Goal: Information Seeking & Learning: Understand process/instructions

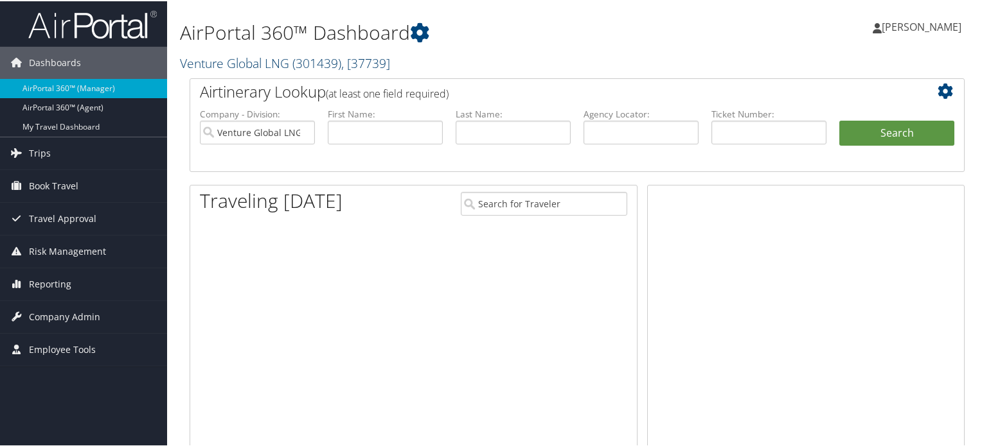
click at [321, 66] on span "( 301439 )" at bounding box center [316, 61] width 49 height 17
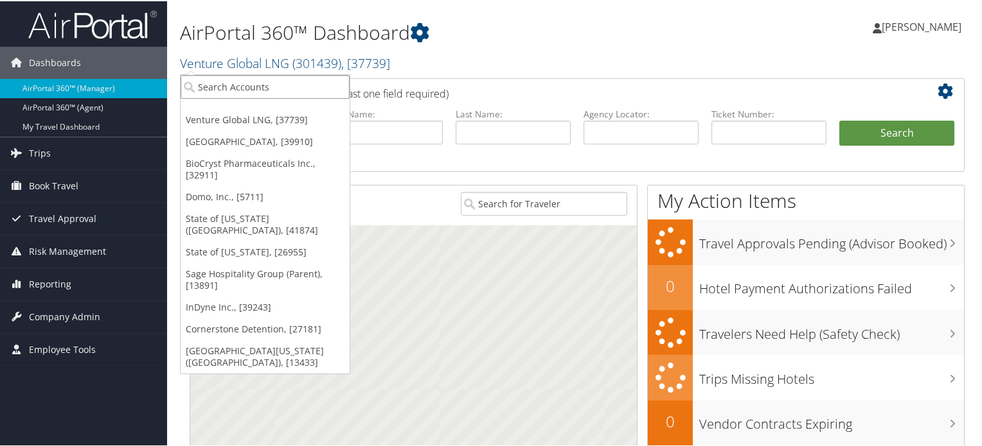
click at [313, 92] on input "search" at bounding box center [265, 86] width 169 height 24
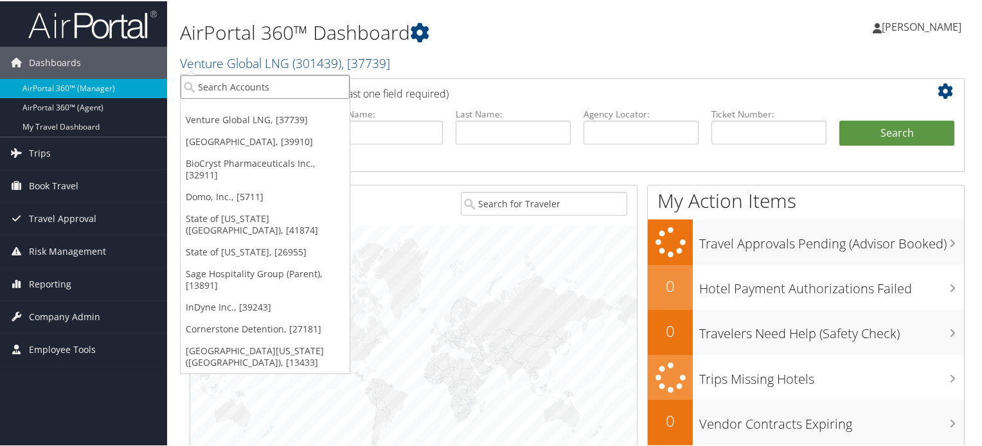
paste input "[PERSON_NAME]"
type input "[PERSON_NAME]"
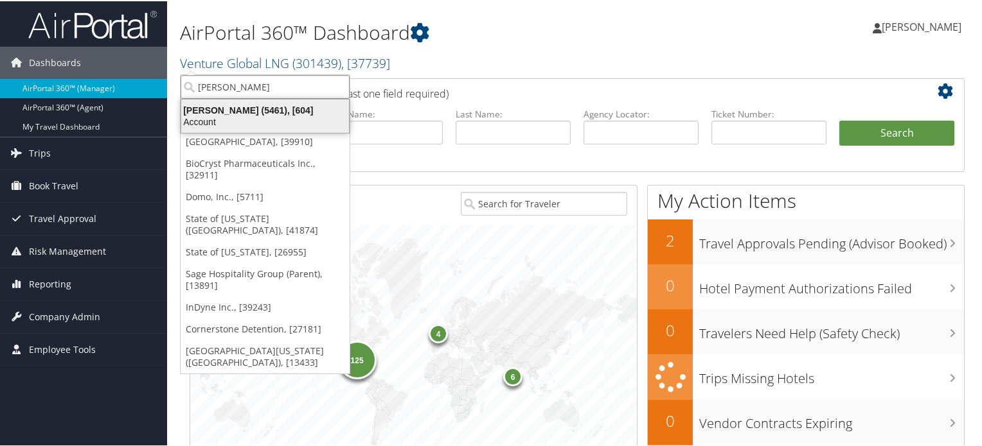
click at [242, 110] on div "Phillips Edison (5461), [604]" at bounding box center [264, 109] width 183 height 12
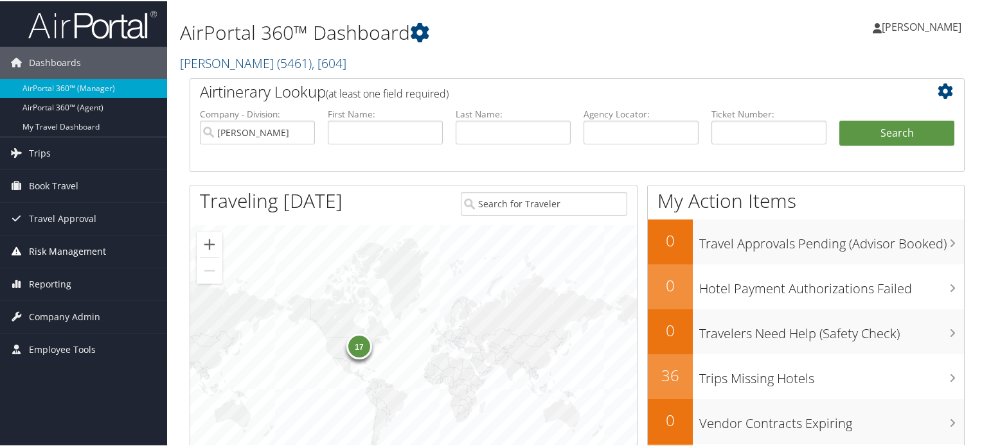
scroll to position [64, 0]
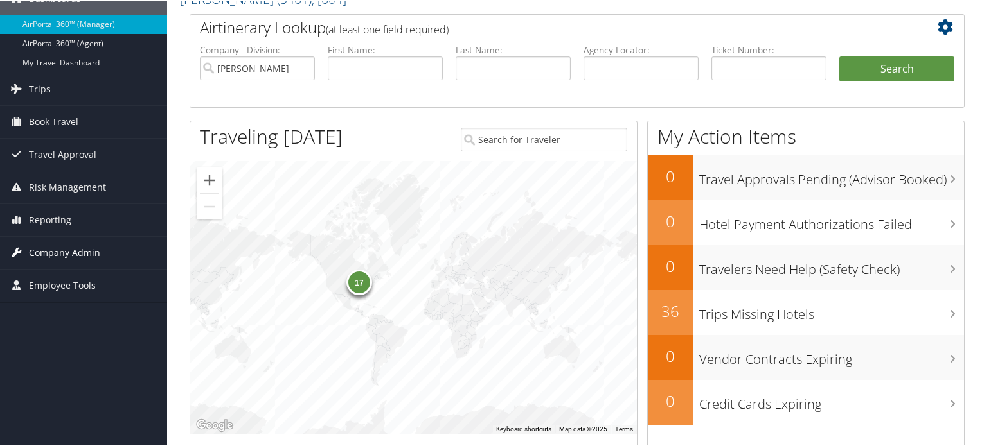
click at [83, 251] on span "Company Admin" at bounding box center [64, 252] width 71 height 32
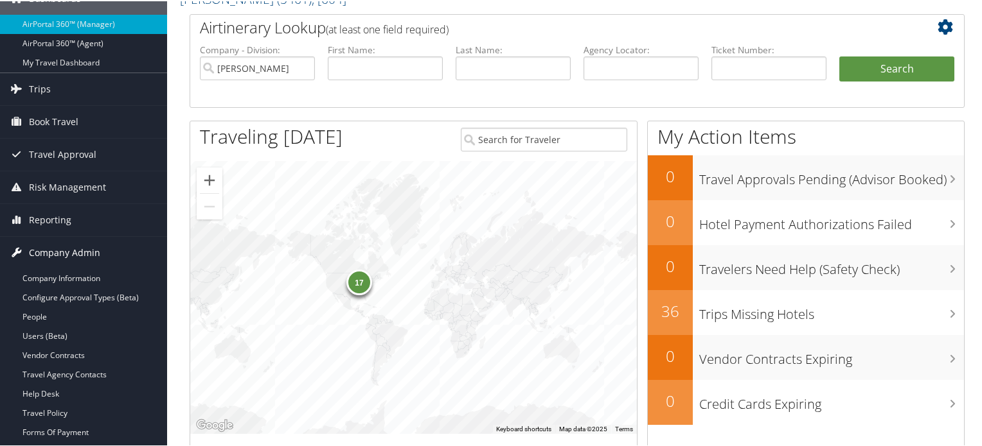
scroll to position [128, 0]
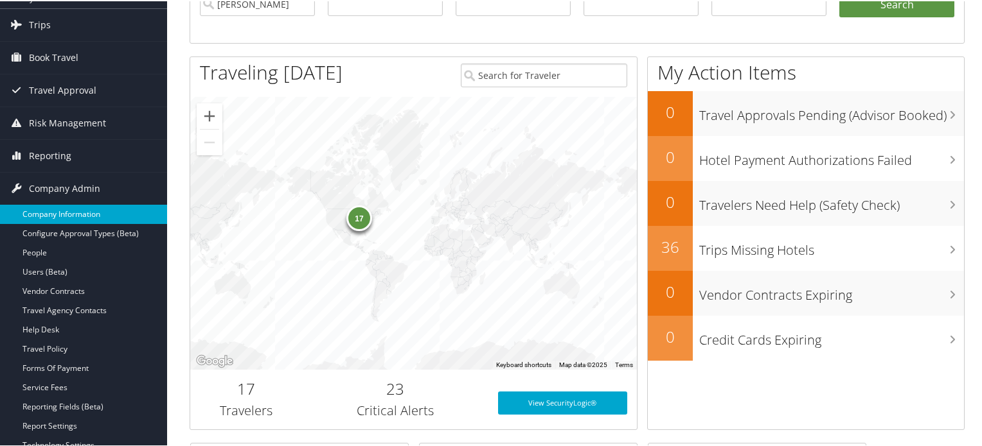
click at [77, 215] on link "Company Information" at bounding box center [83, 213] width 167 height 19
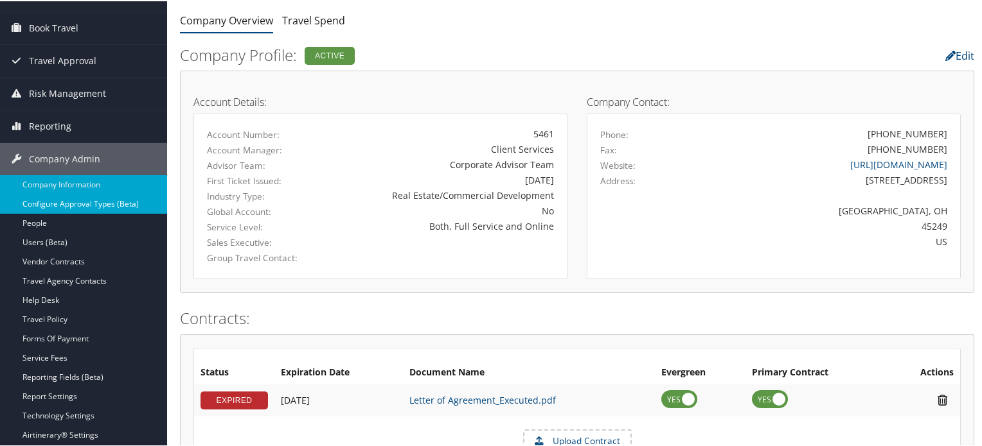
scroll to position [193, 0]
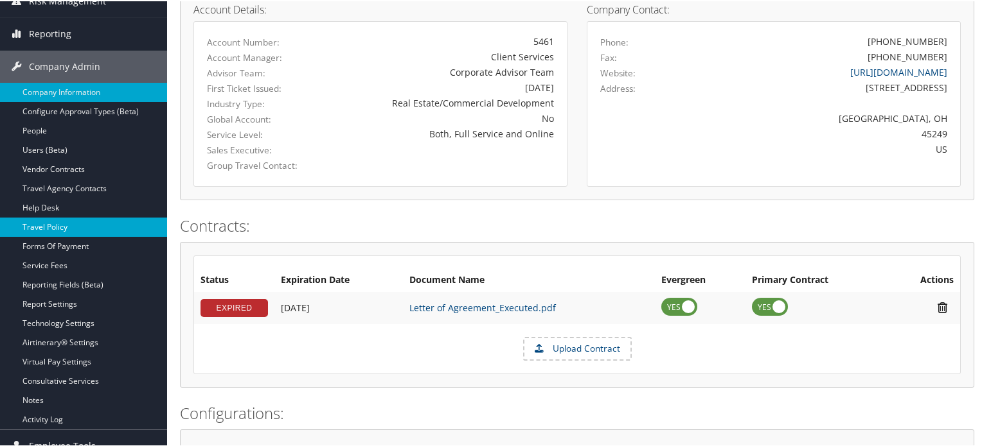
click at [71, 229] on link "Travel Policy" at bounding box center [83, 225] width 167 height 19
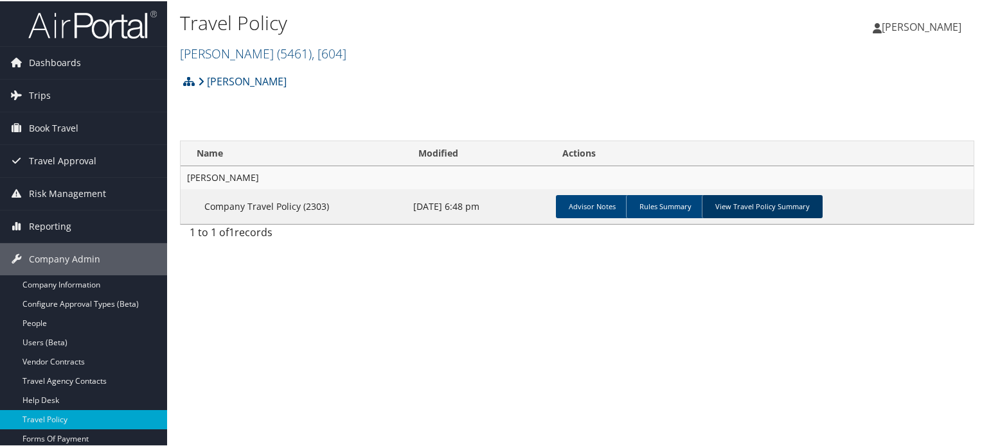
click at [811, 212] on link "View Travel Policy Summary" at bounding box center [761, 205] width 121 height 23
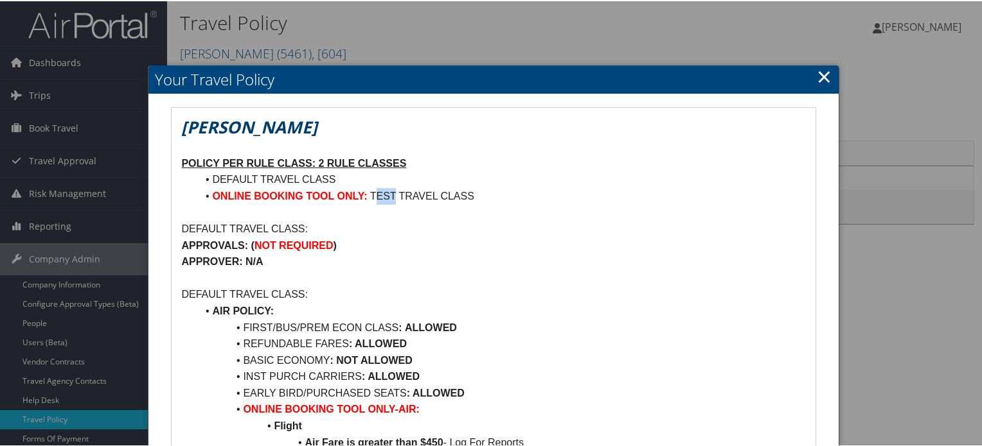
drag, startPoint x: 380, startPoint y: 194, endPoint x: 398, endPoint y: 195, distance: 18.0
click at [398, 195] on li "ONLINE BOOKING TOOL ONLY: TEST TRAVEL CLASS" at bounding box center [501, 195] width 608 height 17
drag, startPoint x: 371, startPoint y: 193, endPoint x: 474, endPoint y: 191, distance: 103.5
click at [474, 191] on li "ONLINE BOOKING TOOL ONLY: TEST TRAVEL CLASS" at bounding box center [501, 195] width 608 height 17
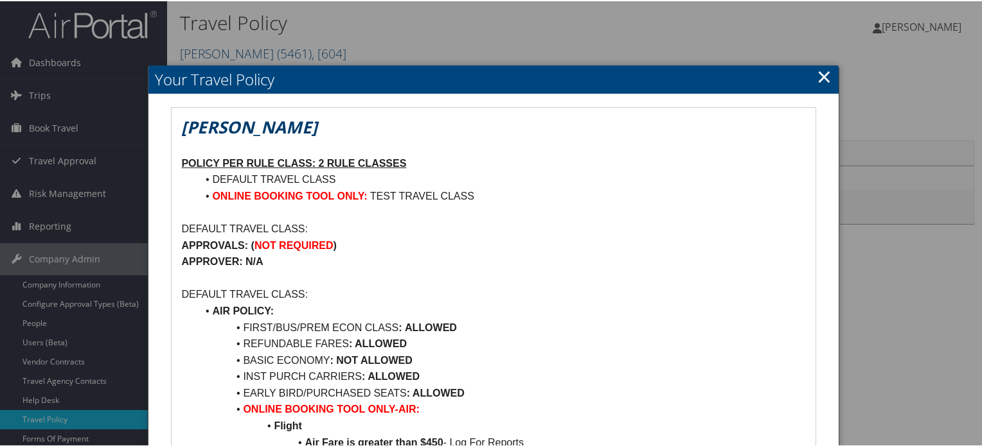
click at [490, 220] on p "DEFAULT TRAVEL CLASS:" at bounding box center [493, 228] width 624 height 17
click at [816, 76] on link "×" at bounding box center [823, 75] width 15 height 26
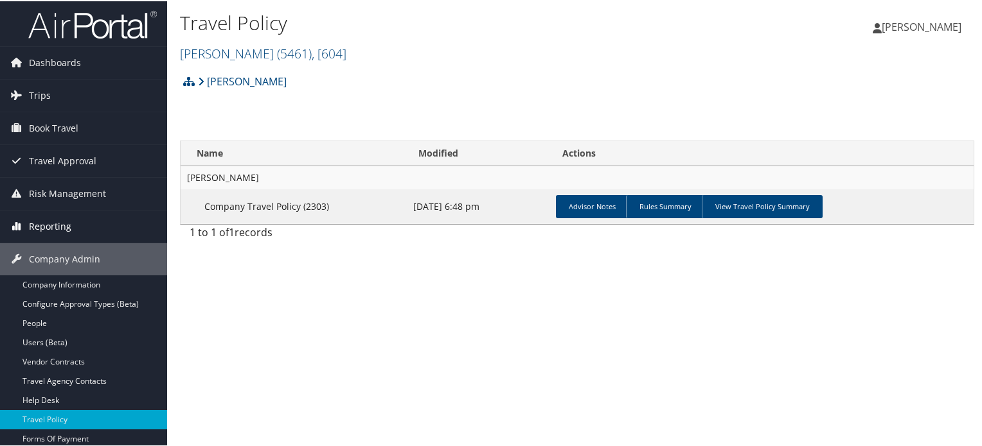
click at [82, 219] on link "Reporting" at bounding box center [83, 225] width 167 height 32
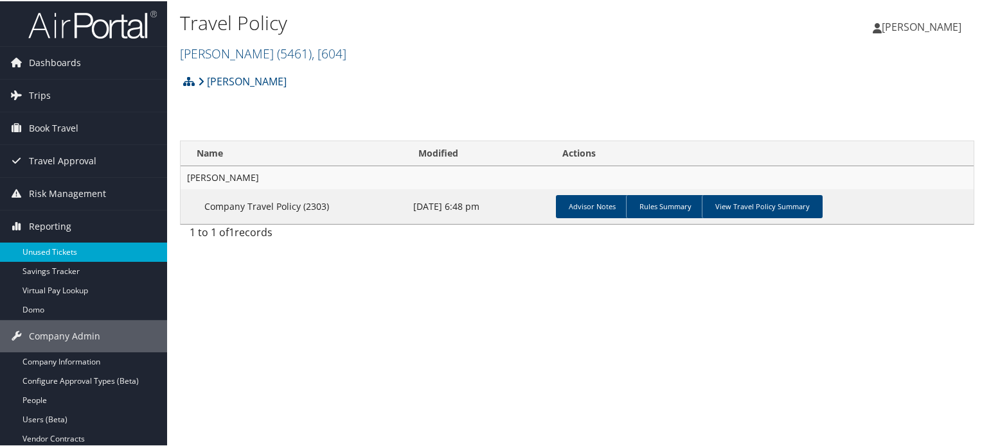
click at [68, 245] on link "Unused Tickets" at bounding box center [83, 251] width 167 height 19
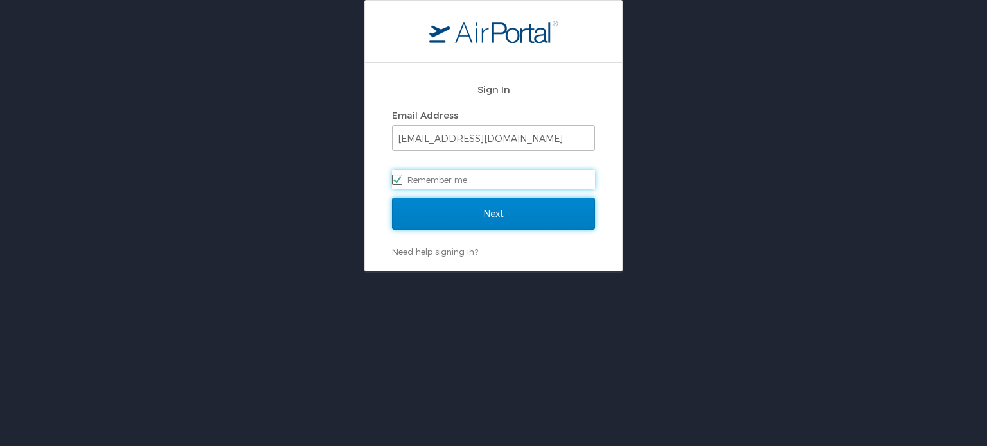
click at [511, 224] on input "Next" at bounding box center [493, 214] width 203 height 32
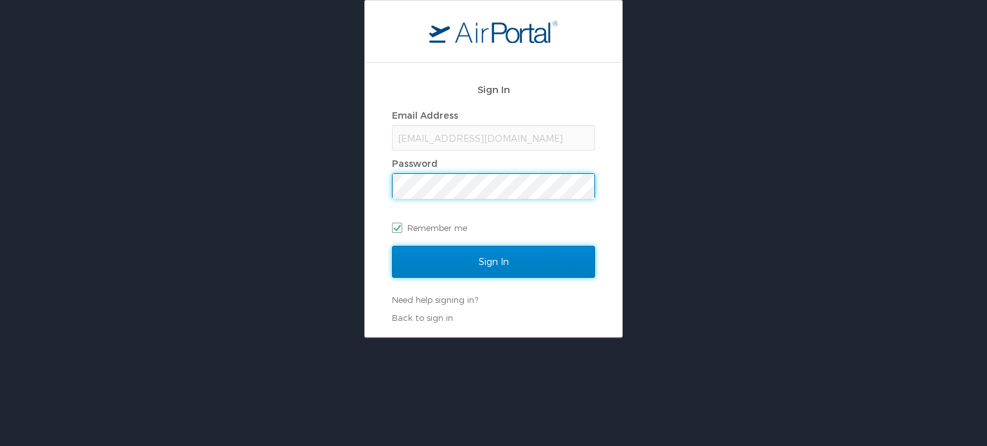
click at [473, 246] on input "Sign In" at bounding box center [493, 262] width 203 height 32
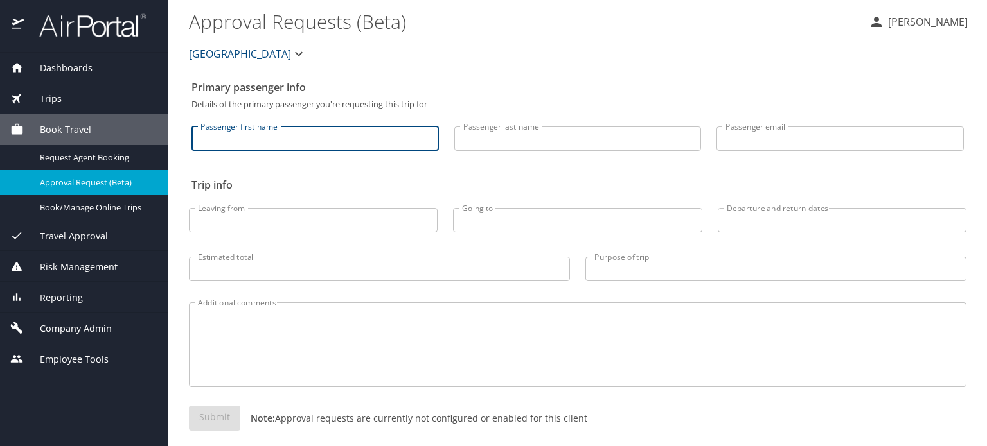
click at [319, 135] on input "Passenger first name" at bounding box center [314, 139] width 247 height 24
paste input "JOHN PARKER CAULFIELD"
click at [280, 138] on input "JOHN PARKER CAULFIELD" at bounding box center [314, 139] width 247 height 24
type input "JOHN PARKER"
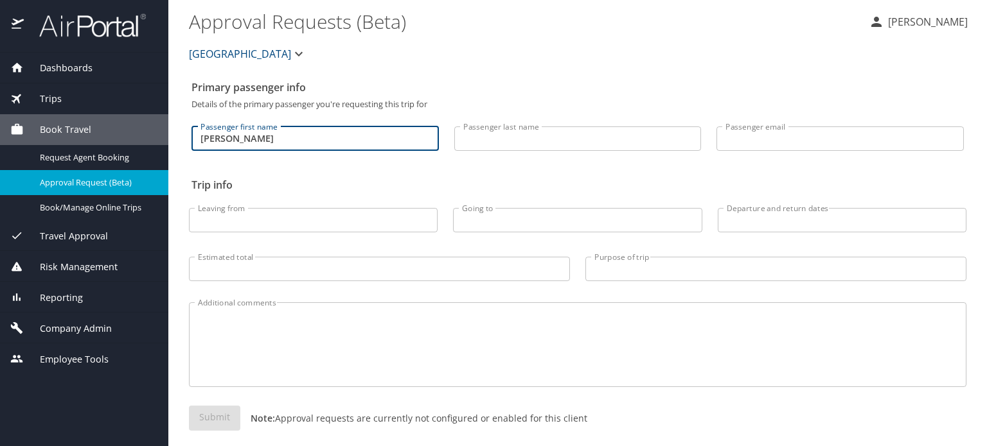
click at [469, 139] on input "Passenger last name" at bounding box center [577, 139] width 247 height 24
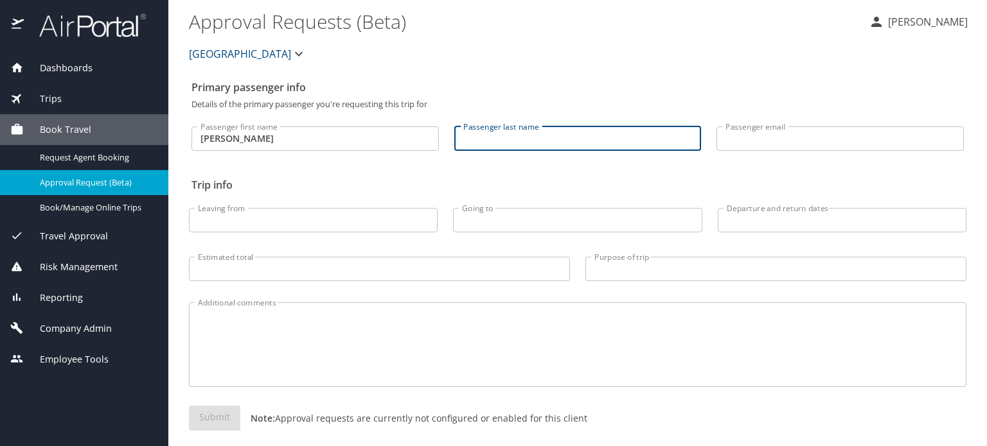
paste input "CAULFIELD"
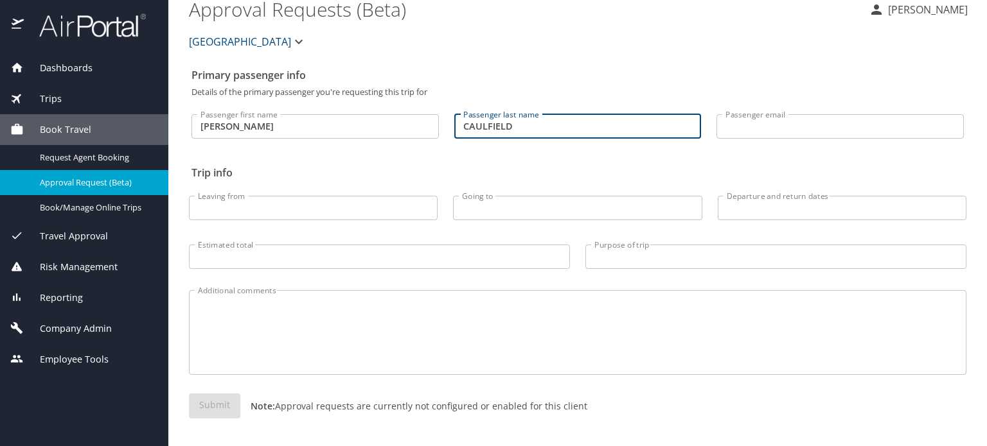
type input "CAULFIELD"
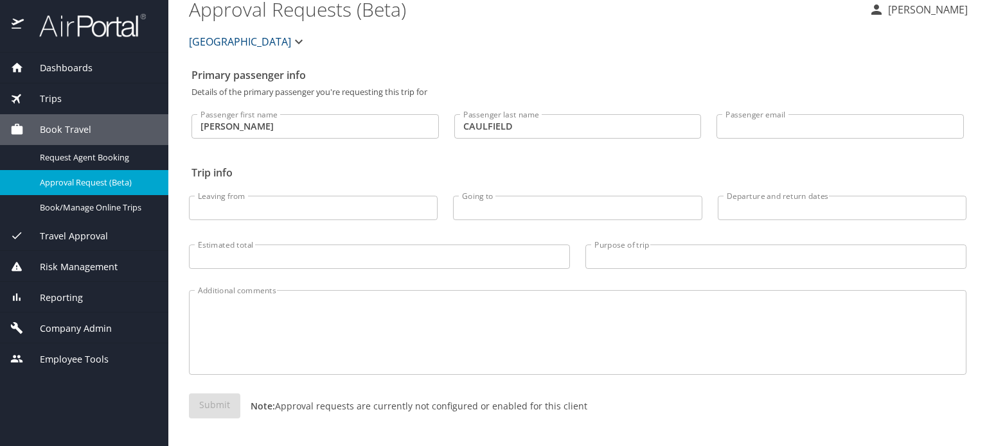
click at [93, 260] on span "Risk Management" at bounding box center [71, 267] width 94 height 14
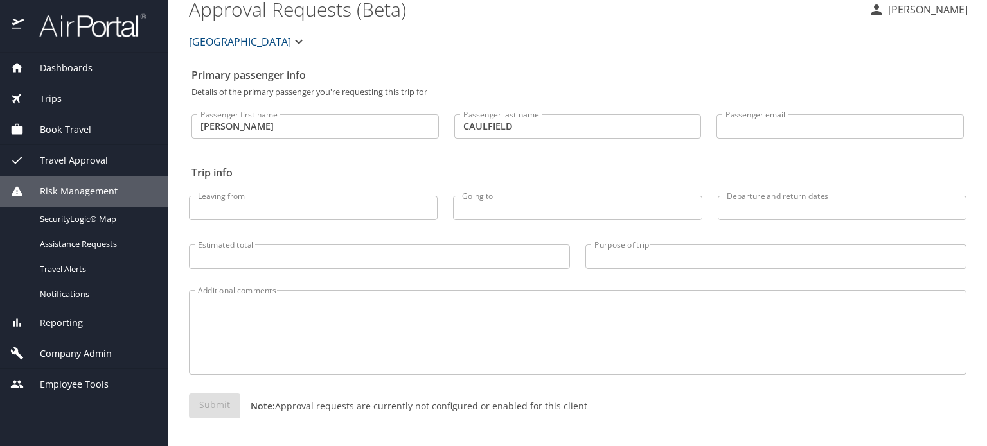
click at [84, 316] on div "Reporting" at bounding box center [84, 323] width 148 height 14
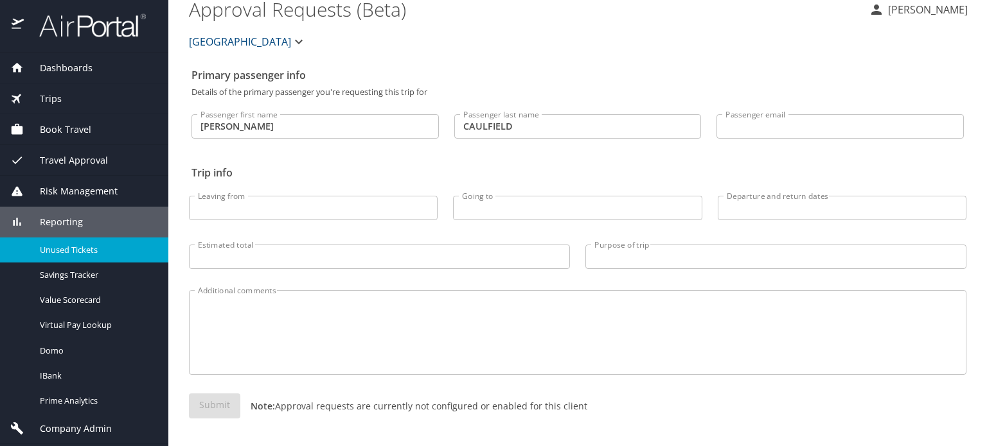
click at [90, 252] on span "Unused Tickets" at bounding box center [96, 250] width 113 height 12
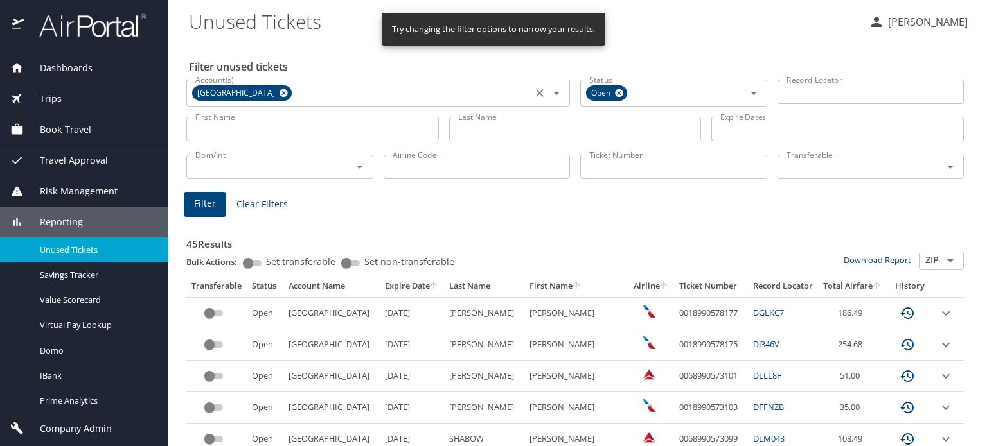
click at [279, 96] on icon at bounding box center [283, 93] width 8 height 8
click at [614, 92] on icon at bounding box center [619, 93] width 10 height 14
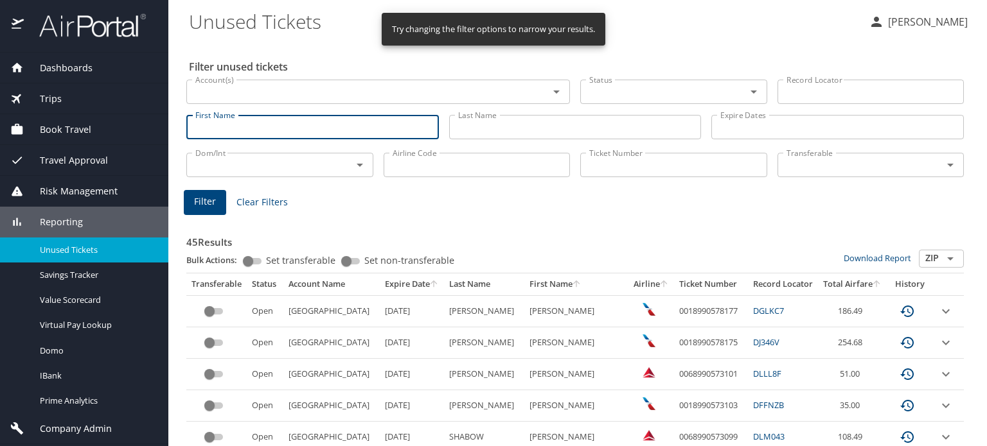
click at [295, 130] on input "First Name" at bounding box center [312, 127] width 252 height 24
paste input "CAULFIELD"
type input "CAULFIELD"
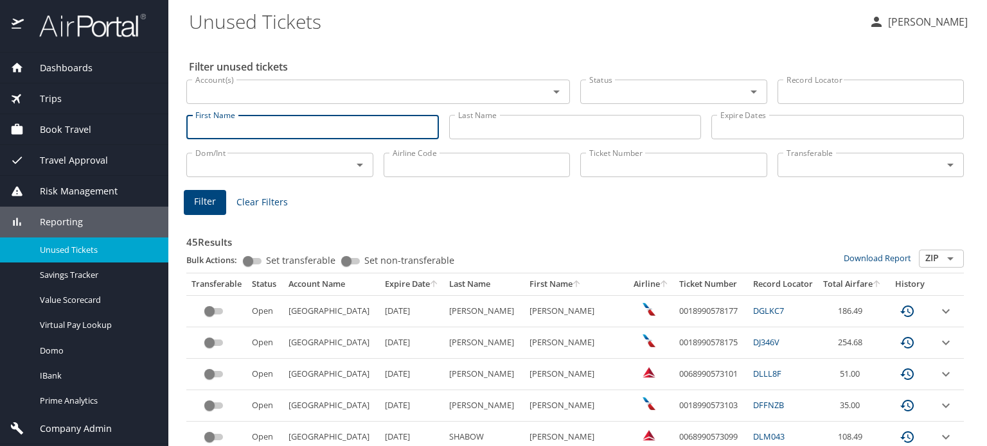
click at [337, 130] on input "First Name" at bounding box center [312, 127] width 252 height 24
type input "JOHN PARKER"
click at [522, 130] on input "Last Name" at bounding box center [575, 127] width 252 height 24
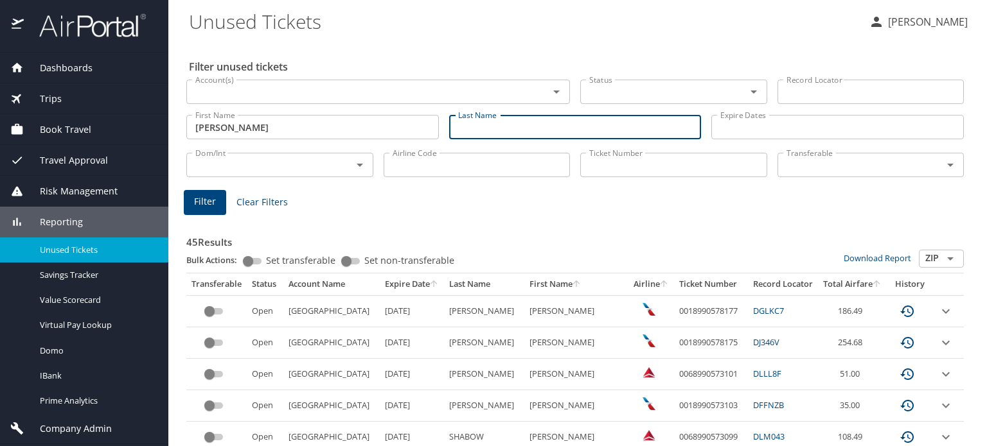
paste input "CAULFIELD"
type input "CAULFIELD"
click at [198, 198] on span "Filter" at bounding box center [205, 202] width 22 height 16
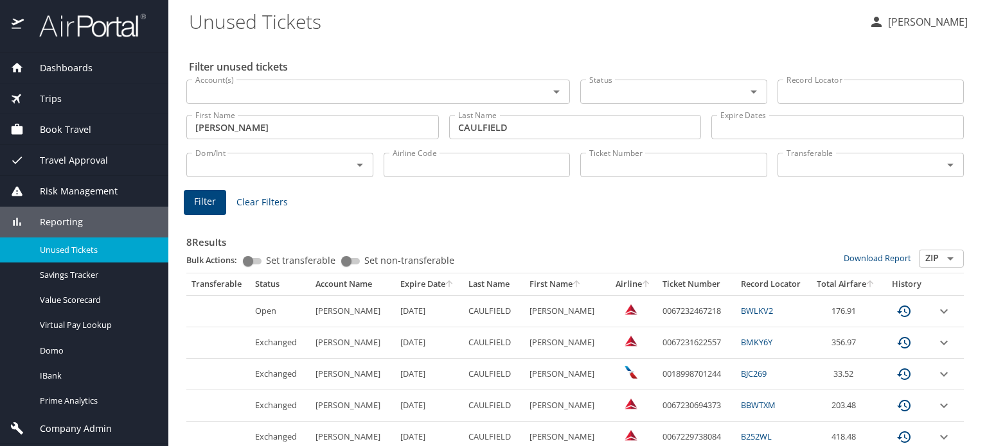
click at [249, 134] on input "JOHN PARKER" at bounding box center [312, 127] width 252 height 24
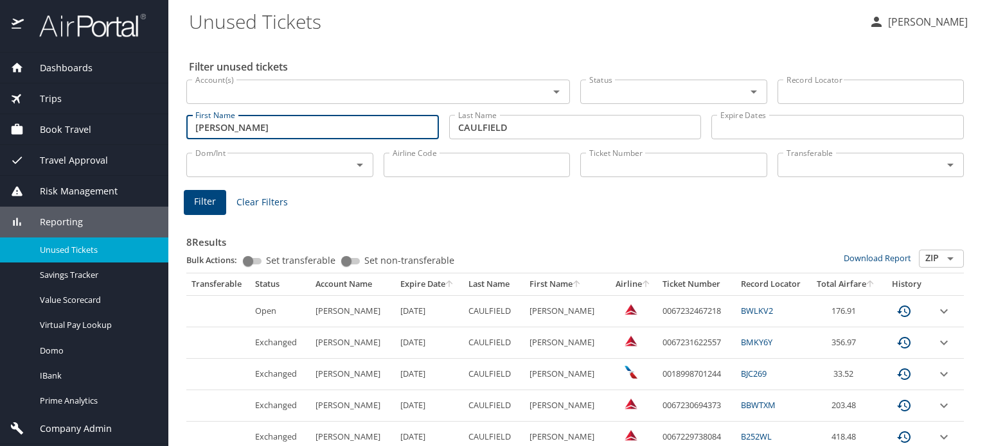
click at [249, 134] on input "JOHN PARKER" at bounding box center [312, 127] width 252 height 24
click at [500, 222] on div "8 Results Bulk Actions: Set transferable Set non-transferable Download Report Z…" at bounding box center [574, 400] width 777 height 364
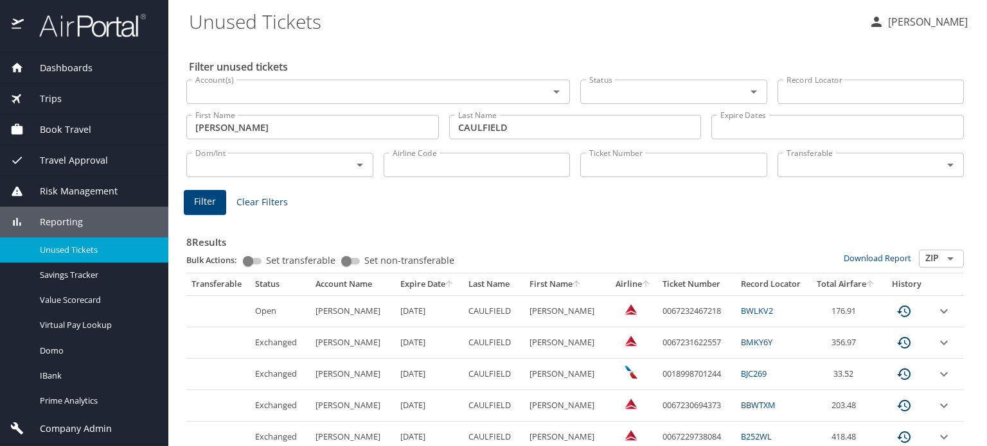
click at [220, 208] on button "Filter" at bounding box center [205, 202] width 42 height 25
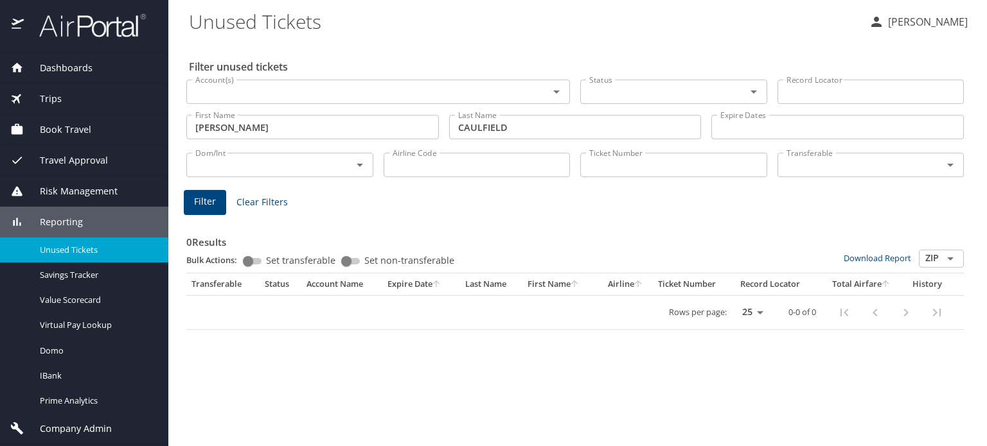
click at [317, 142] on p at bounding box center [312, 143] width 252 height 3
click at [330, 133] on input "JOHN" at bounding box center [312, 127] width 252 height 24
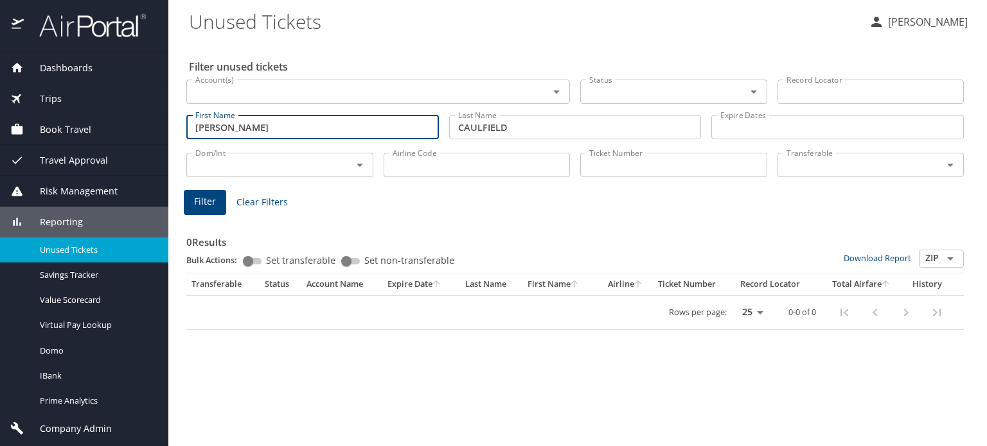
type input "JOHN PARKER"
click at [200, 200] on span "Filter" at bounding box center [205, 202] width 22 height 16
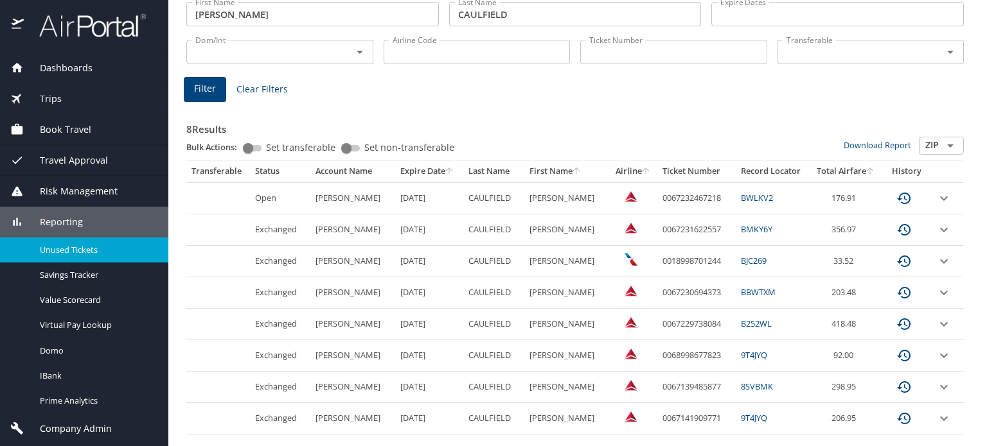
scroll to position [128, 0]
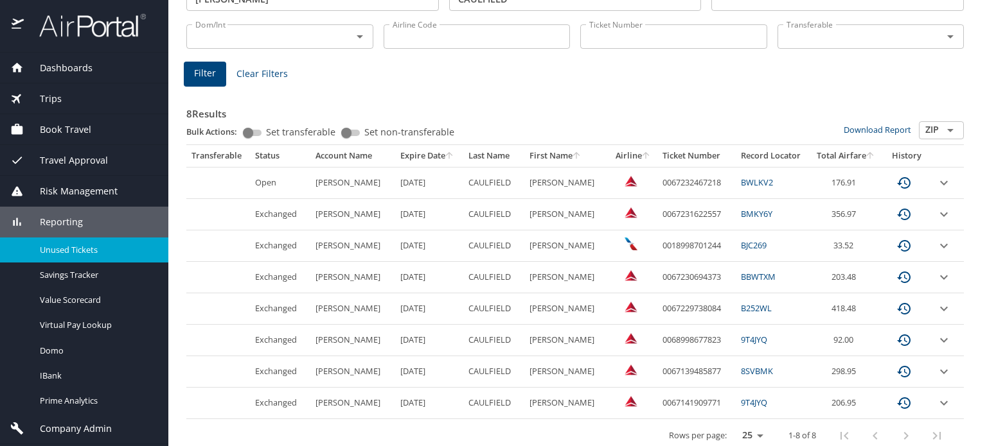
click at [936, 184] on icon "expand row" at bounding box center [943, 182] width 15 height 15
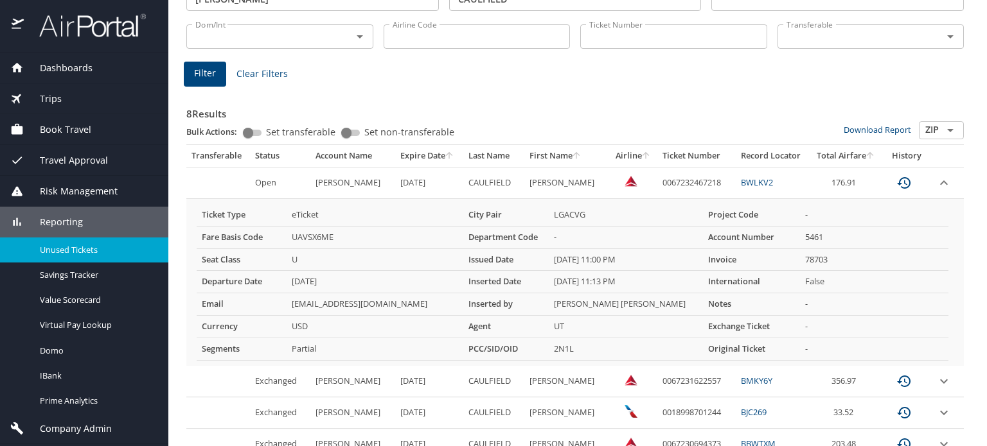
scroll to position [0, 0]
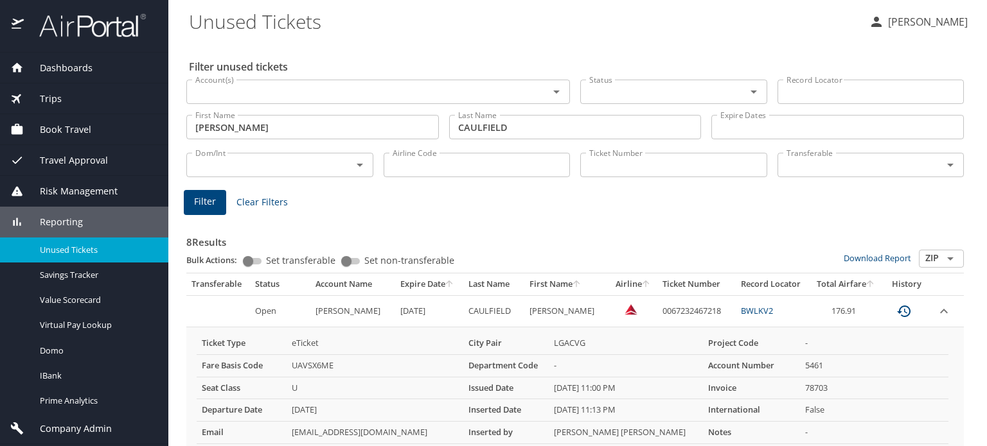
click at [121, 28] on img at bounding box center [85, 25] width 121 height 25
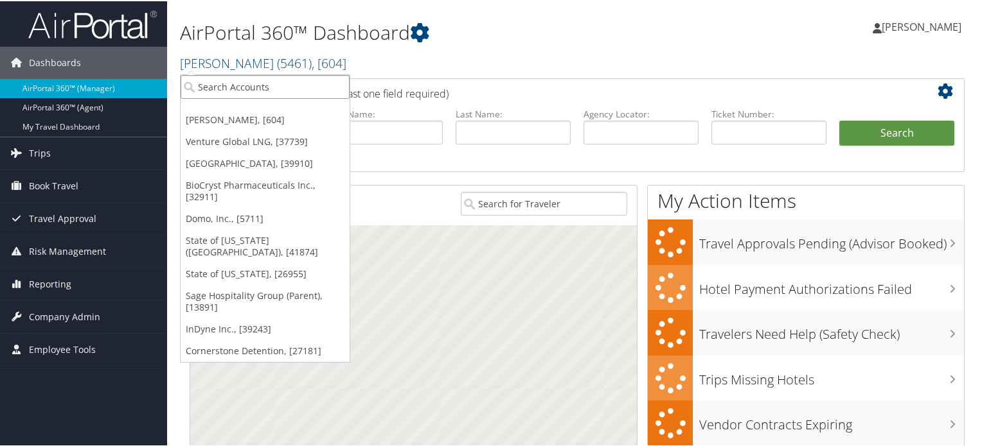
click at [238, 85] on input "search" at bounding box center [265, 86] width 169 height 24
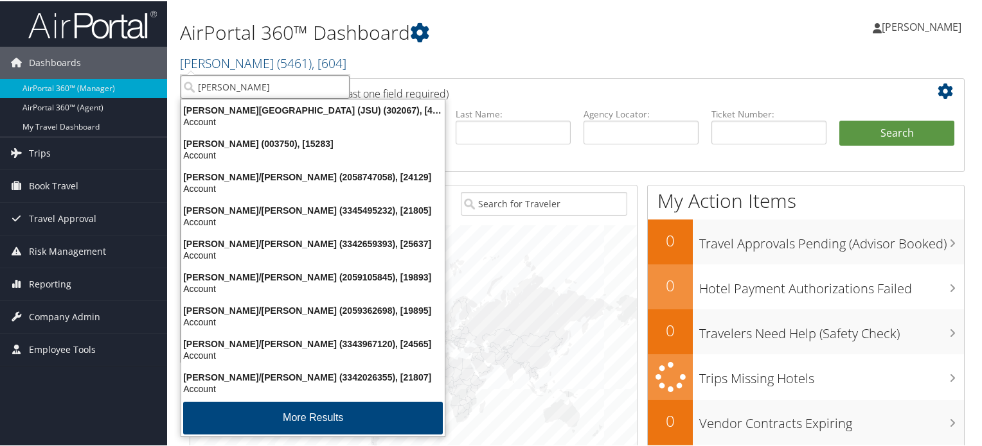
type input "jackson"
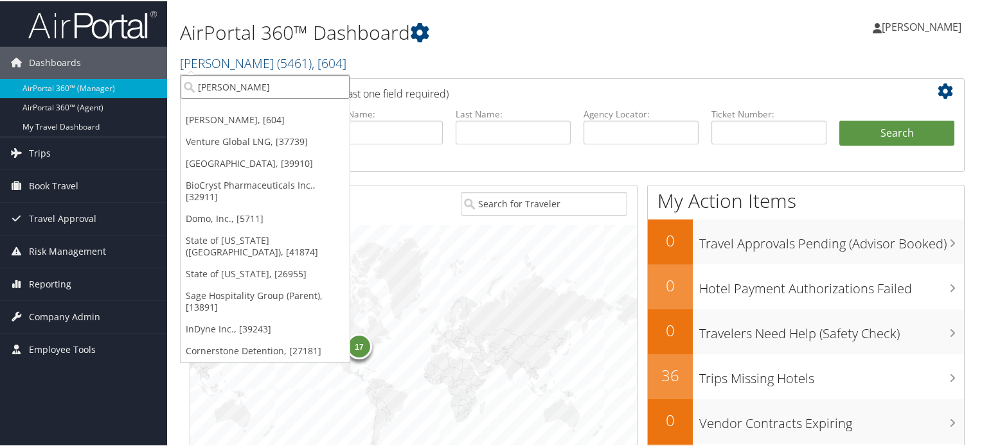
click at [347, 86] on input "jackson" at bounding box center [265, 86] width 169 height 24
click at [338, 86] on input "search" at bounding box center [265, 86] width 169 height 24
click at [311, 85] on input "search" at bounding box center [265, 86] width 169 height 24
paste input "[PERSON_NAME][GEOGRAPHIC_DATA] (JSU)"
type input "[PERSON_NAME][GEOGRAPHIC_DATA] (JSU)"
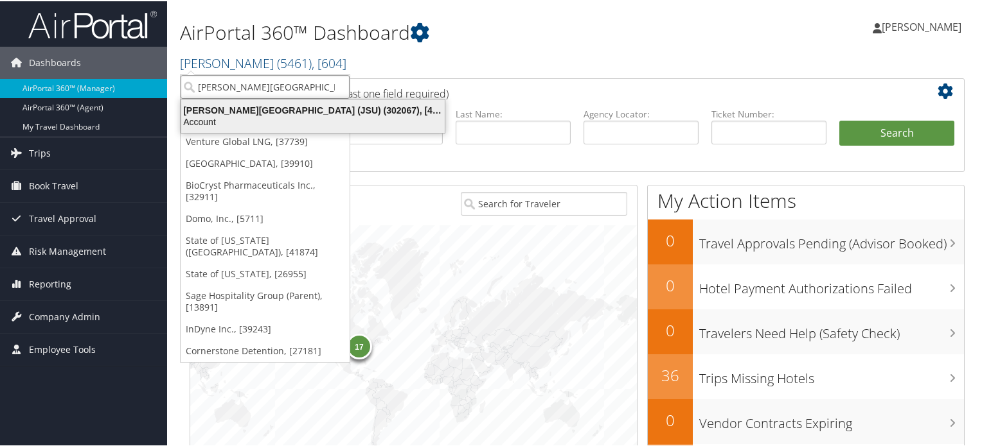
click at [305, 102] on div "Jackson State University (JSU) (302067), [45912] Account" at bounding box center [313, 115] width 260 height 30
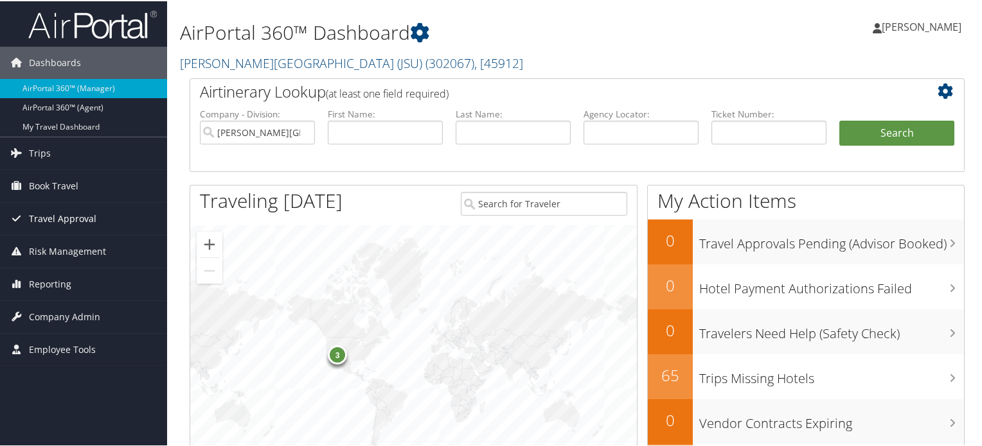
click at [66, 211] on span "Travel Approval" at bounding box center [62, 218] width 67 height 32
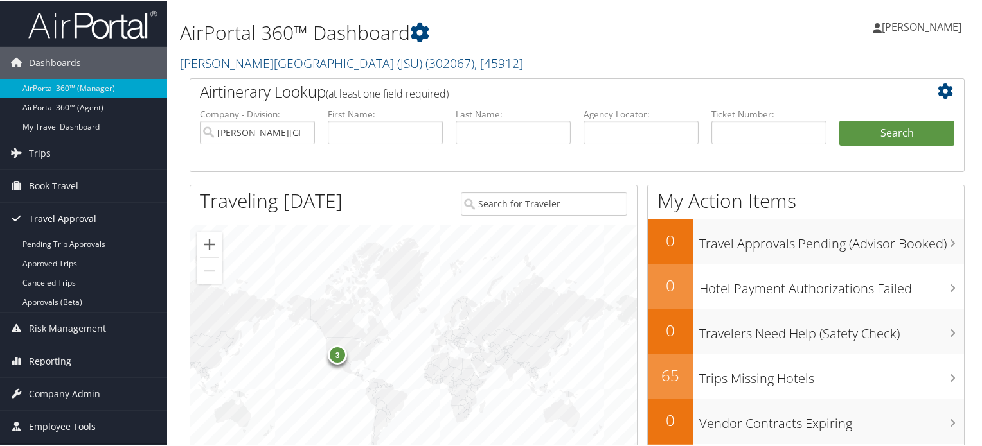
click at [66, 211] on span "Travel Approval" at bounding box center [62, 218] width 67 height 32
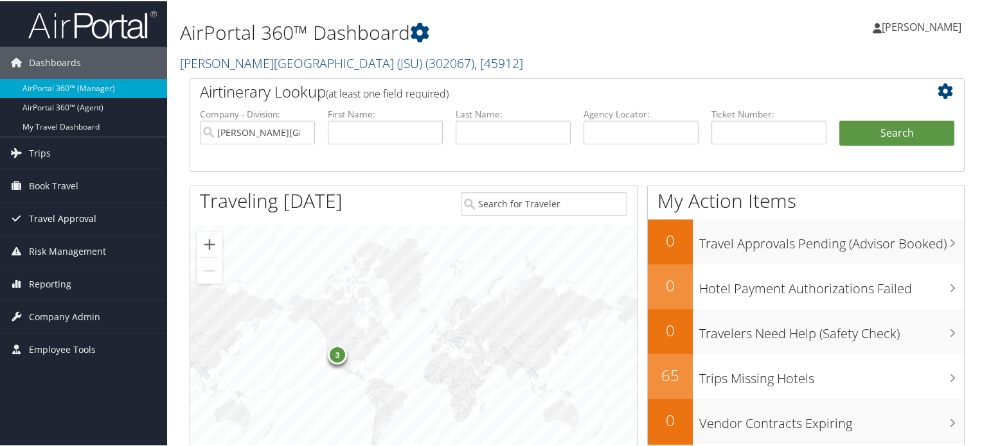
scroll to position [64, 0]
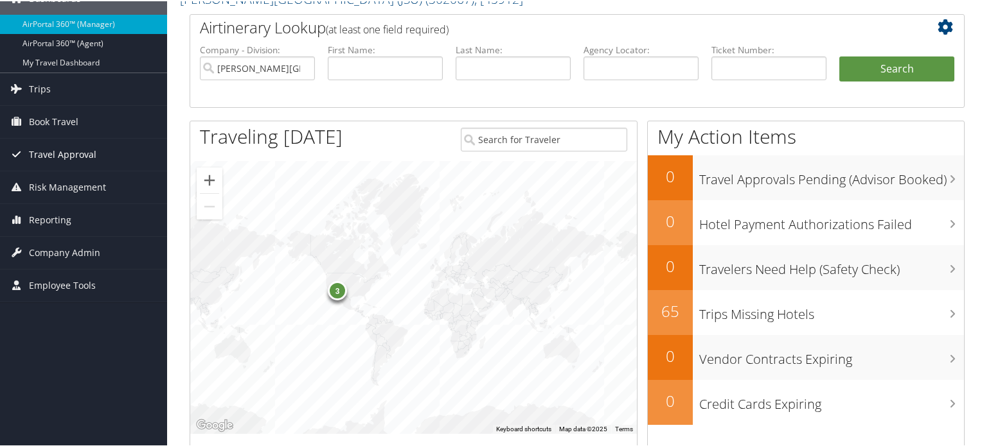
click at [66, 211] on span "Reporting" at bounding box center [50, 219] width 42 height 32
click at [66, 254] on span "Company Admin" at bounding box center [64, 252] width 71 height 32
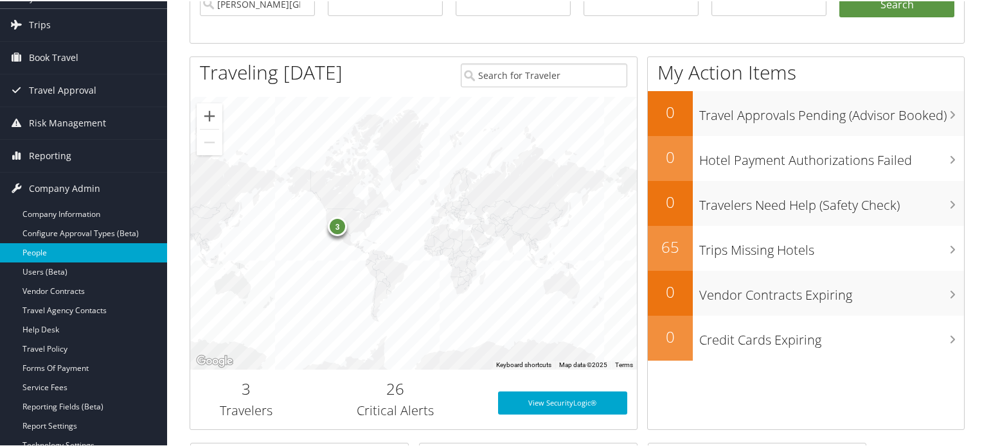
scroll to position [193, 0]
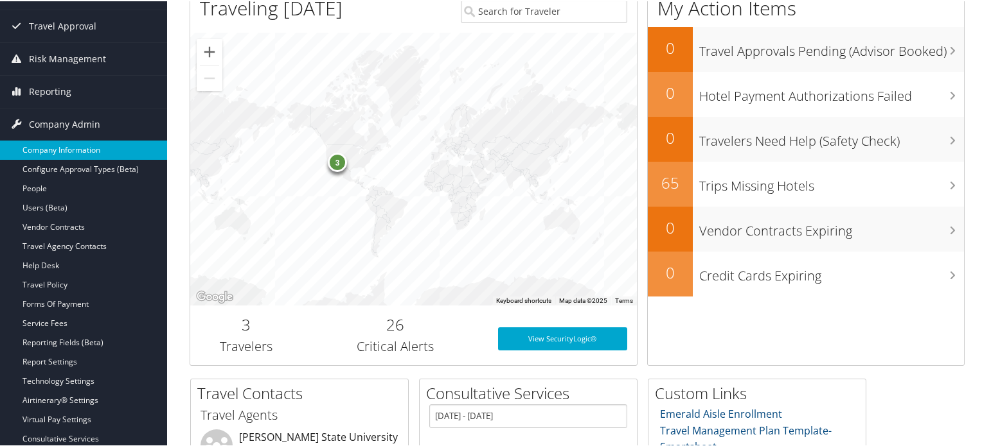
click at [94, 153] on link "Company Information" at bounding box center [83, 148] width 167 height 19
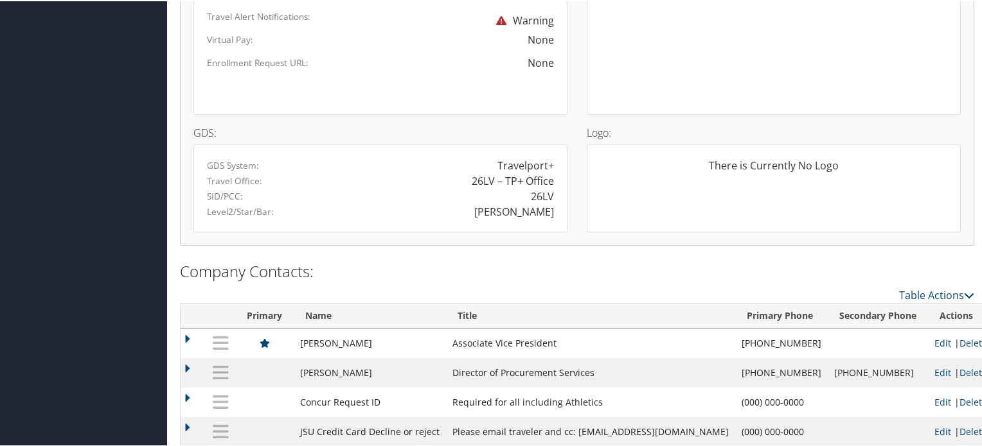
scroll to position [899, 0]
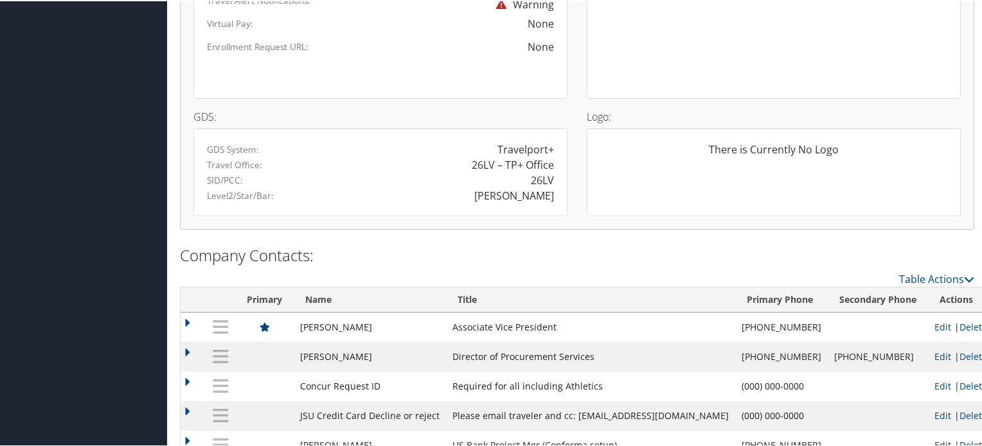
click at [516, 193] on div "[PERSON_NAME]" at bounding box center [514, 194] width 80 height 15
copy div "[PERSON_NAME]"
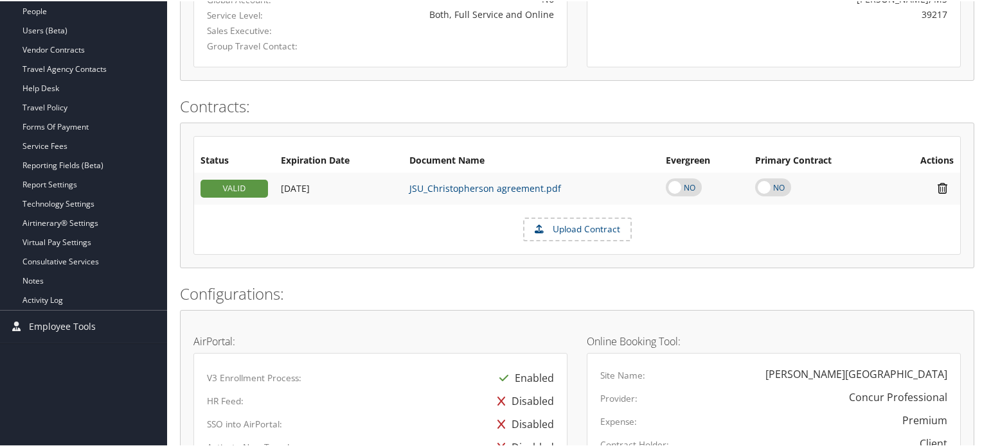
scroll to position [257, 0]
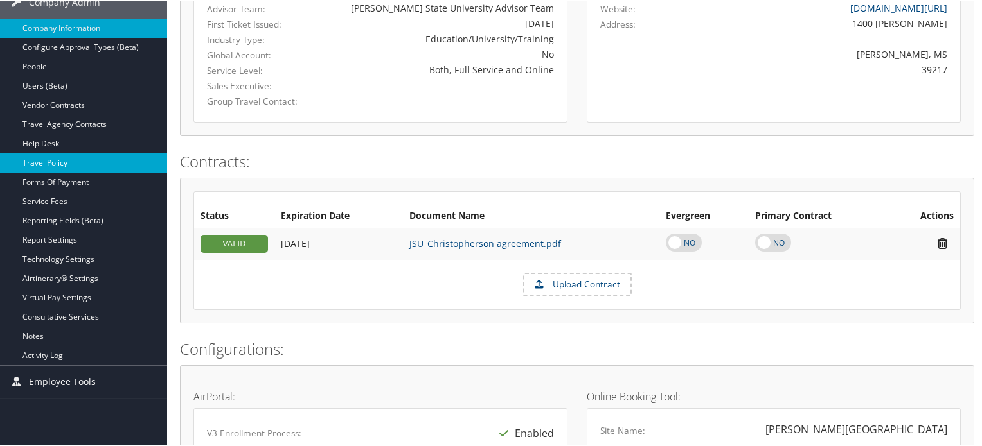
click at [62, 162] on link "Travel Policy" at bounding box center [83, 161] width 167 height 19
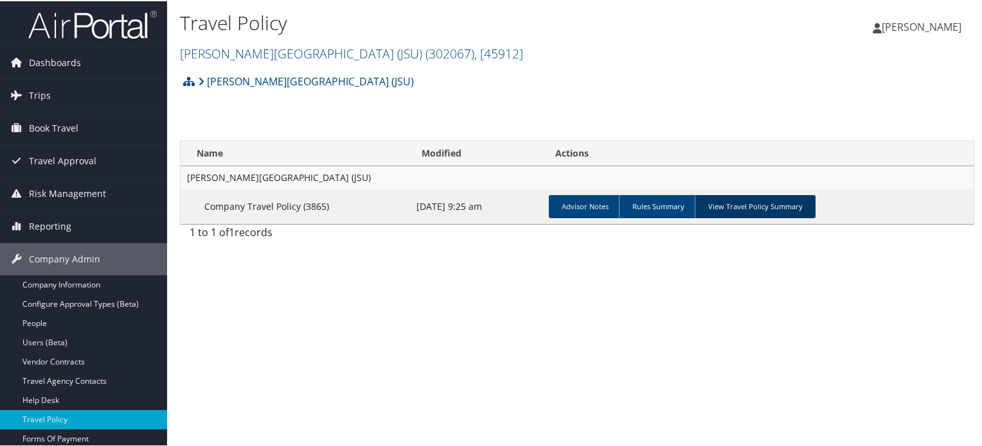
click at [718, 202] on link "View Travel Policy Summary" at bounding box center [754, 205] width 121 height 23
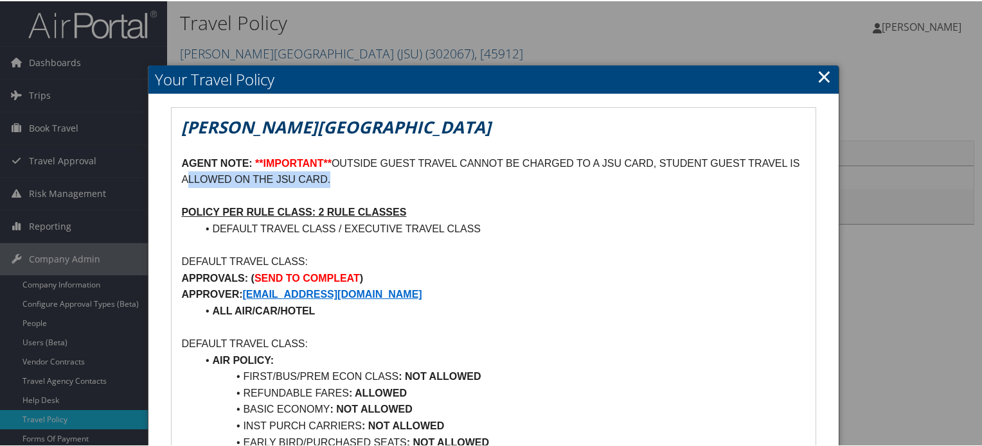
drag, startPoint x: 185, startPoint y: 177, endPoint x: 334, endPoint y: 174, distance: 149.1
click at [334, 174] on p "AGENT NOTE: **IMPORTANT** OUTSIDE GUEST TRAVEL CANNOT BE CHARGED TO A JSU CARD,…" at bounding box center [493, 170] width 624 height 33
click at [380, 179] on p "AGENT NOTE: **IMPORTANT** OUTSIDE GUEST TRAVEL CANNOT BE CHARGED TO A JSU CARD,…" at bounding box center [493, 170] width 624 height 33
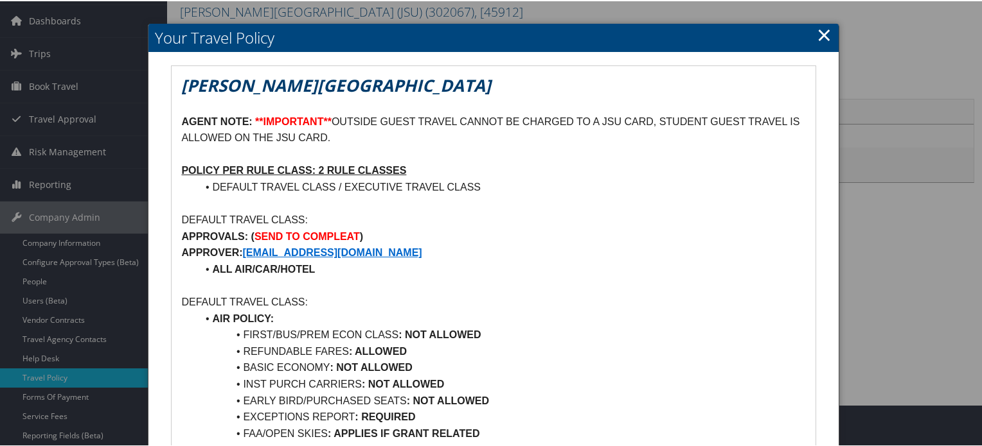
scroll to position [64, 0]
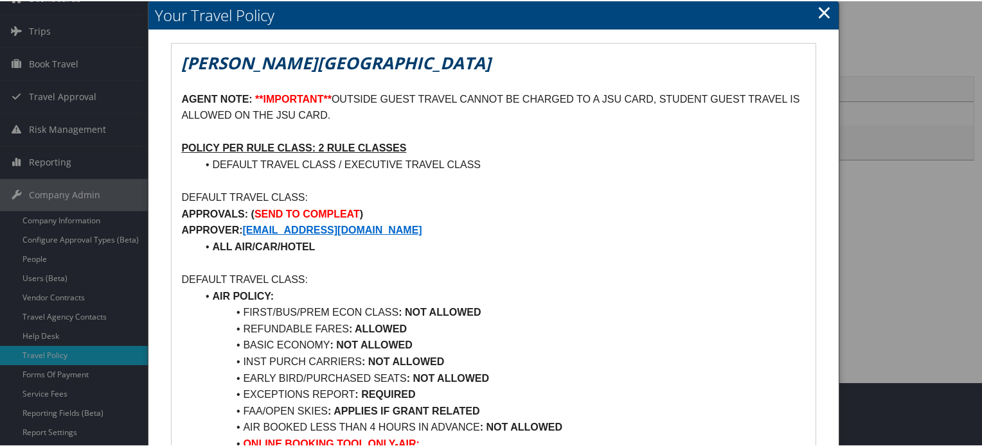
drag, startPoint x: 182, startPoint y: 211, endPoint x: 368, endPoint y: 202, distance: 185.9
click at [383, 202] on p "DEFAULT TRAVEL CLASS:" at bounding box center [493, 196] width 624 height 17
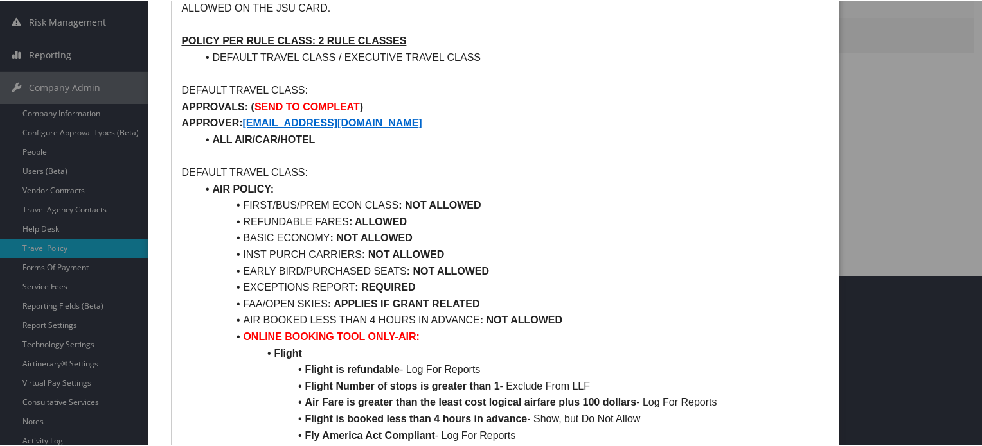
scroll to position [193, 0]
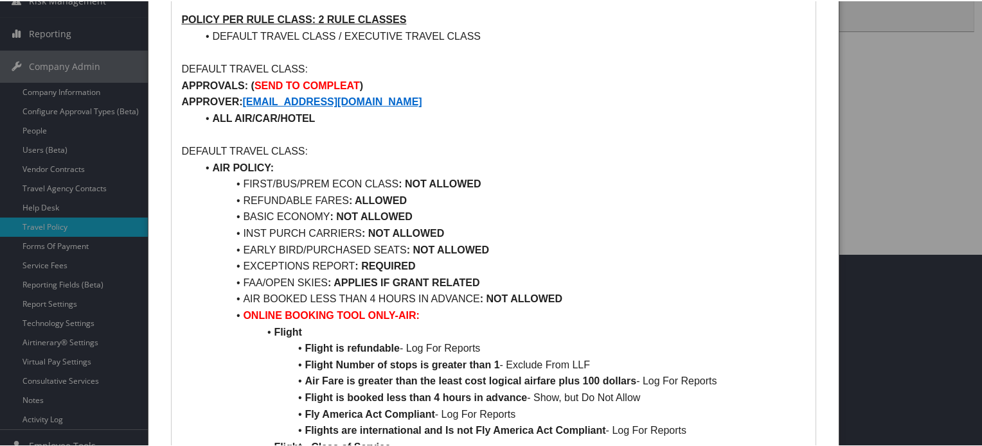
drag, startPoint x: 247, startPoint y: 214, endPoint x: 419, endPoint y: 213, distance: 171.5
click at [419, 213] on li "BASIC ECONOMY : NOT ALLOWED" at bounding box center [501, 215] width 608 height 17
drag, startPoint x: 242, startPoint y: 227, endPoint x: 483, endPoint y: 225, distance: 241.5
click at [483, 225] on li "INST PURCH CARRIERS : NOT ALLOWED" at bounding box center [501, 232] width 608 height 17
click at [484, 225] on li "INST PURCH CARRIERS : NOT ALLOWED" at bounding box center [501, 232] width 608 height 17
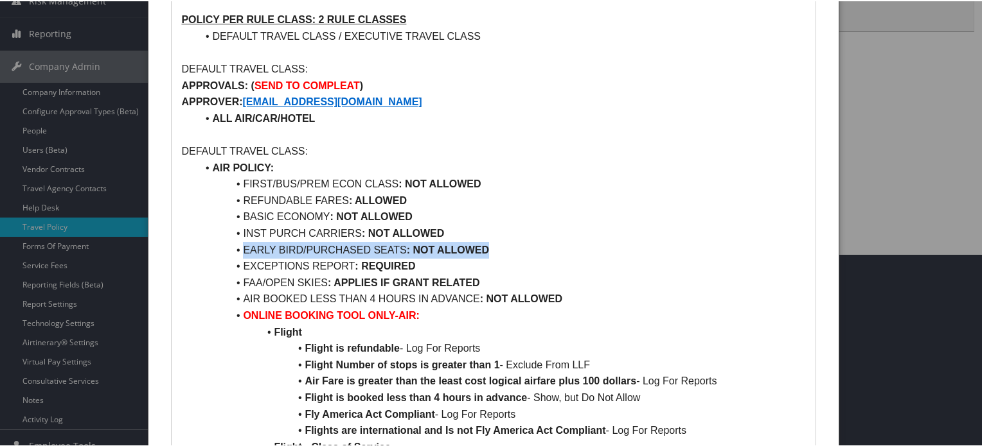
drag, startPoint x: 216, startPoint y: 246, endPoint x: 534, endPoint y: 246, distance: 318.0
click at [534, 246] on li "EARLY BIRD/PURCHASED SEATS : NOT ALLOWED" at bounding box center [501, 249] width 608 height 17
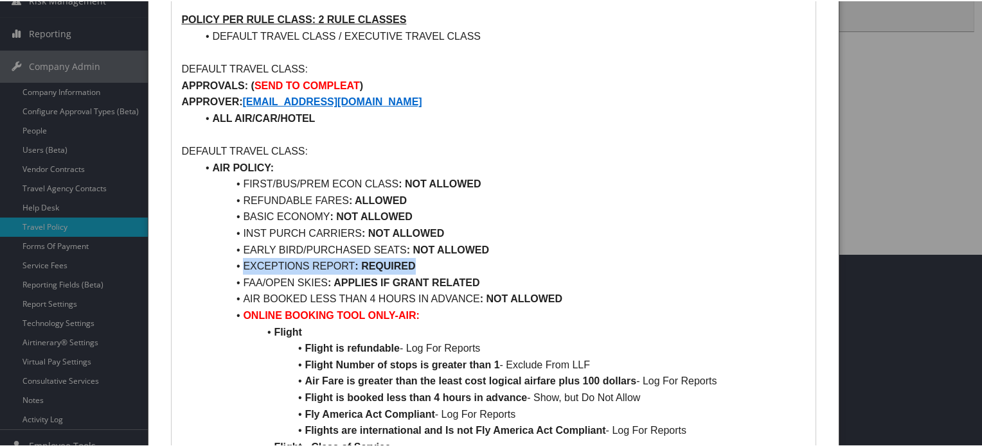
drag, startPoint x: 238, startPoint y: 264, endPoint x: 494, endPoint y: 267, distance: 255.7
click at [494, 267] on li "EXCEPTIONS REPORT : REQUIRED" at bounding box center [501, 265] width 608 height 17
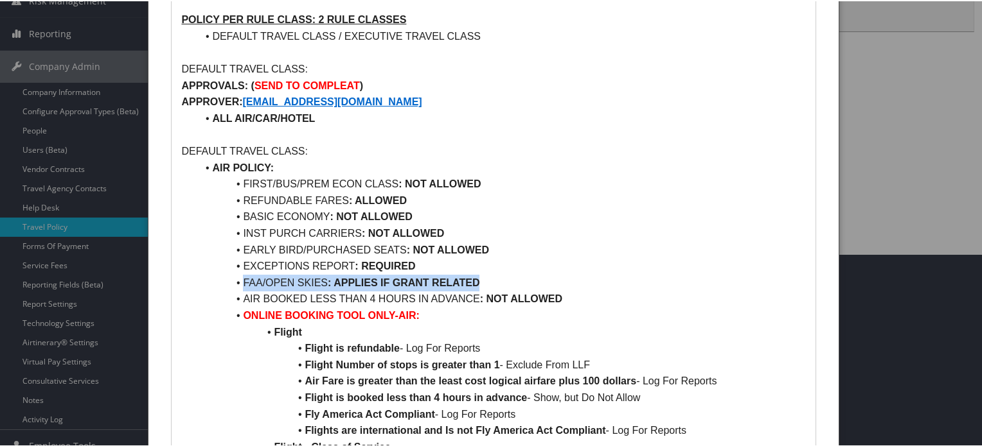
drag, startPoint x: 232, startPoint y: 281, endPoint x: 491, endPoint y: 279, distance: 259.5
click at [491, 279] on li "FAA/OPEN SKIES : APPLIES IF GRANT RELATED" at bounding box center [501, 282] width 608 height 17
click at [560, 261] on li "EXCEPTIONS REPORT : REQUIRED" at bounding box center [501, 265] width 608 height 17
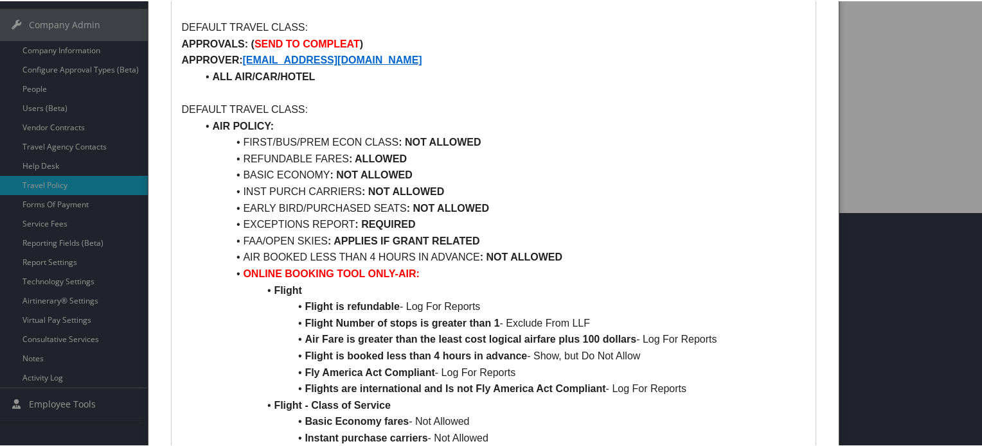
scroll to position [257, 0]
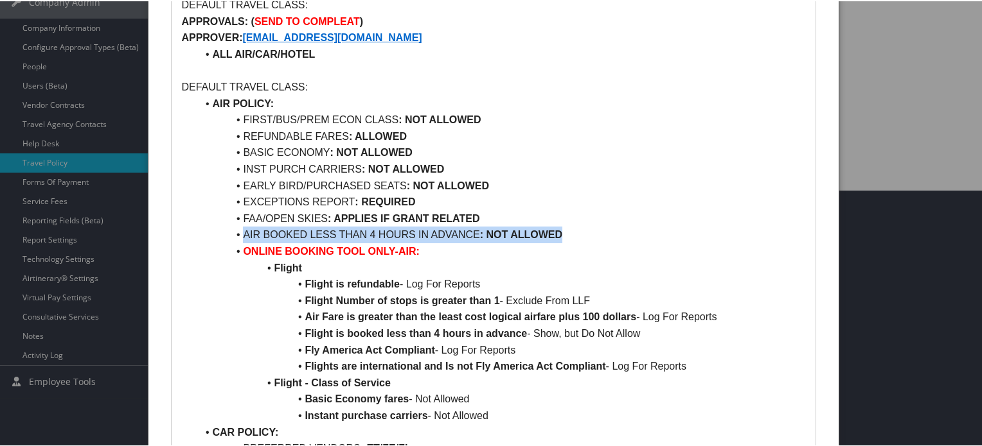
drag, startPoint x: 228, startPoint y: 236, endPoint x: 580, endPoint y: 235, distance: 352.0
click at [580, 235] on li "AIR BOOKED LESS THAN 4 HOURS IN ADVANCE : NOT ALLOWED" at bounding box center [501, 233] width 608 height 17
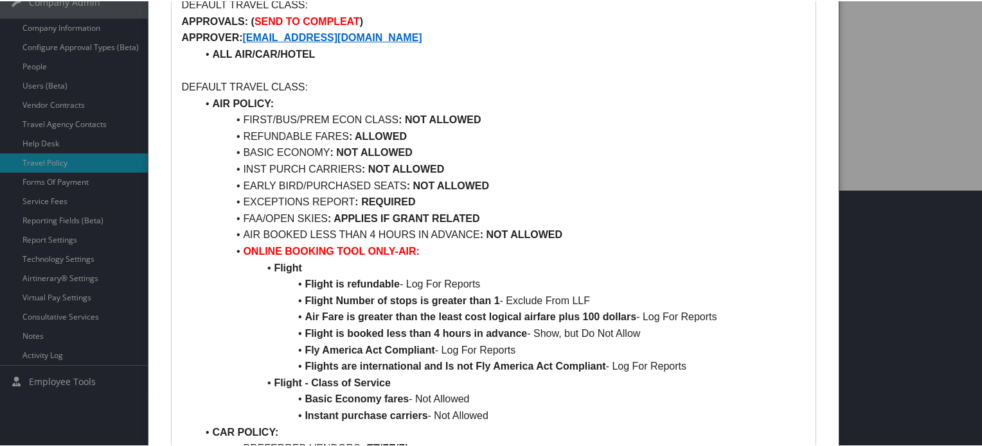
click at [540, 197] on li "EXCEPTIONS REPORT : REQUIRED" at bounding box center [501, 201] width 608 height 17
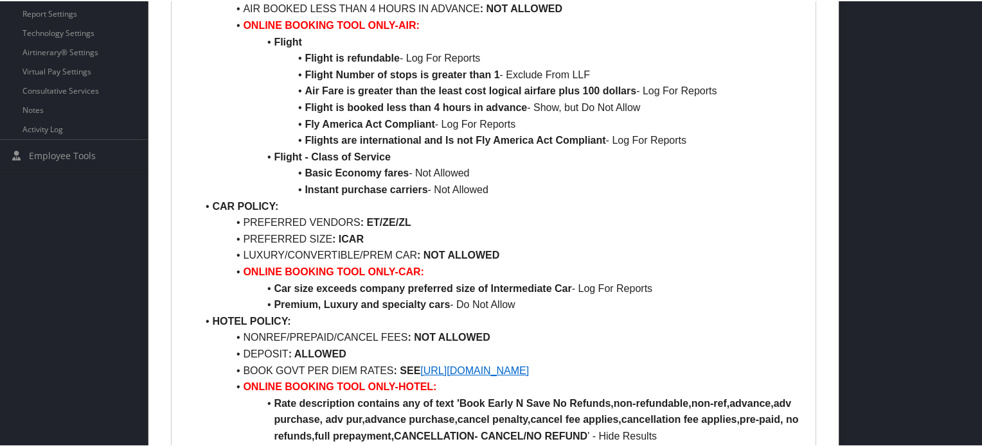
scroll to position [514, 0]
